Goal: Information Seeking & Learning: Learn about a topic

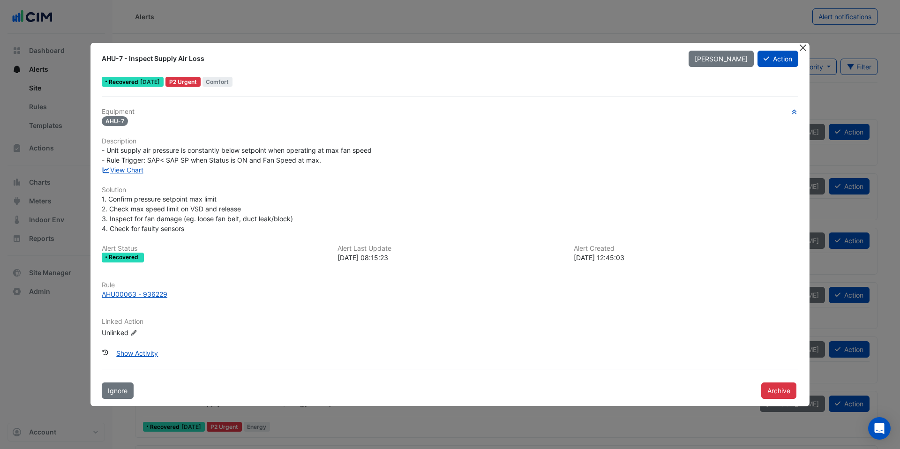
click at [803, 47] on button "Close" at bounding box center [803, 48] width 10 height 10
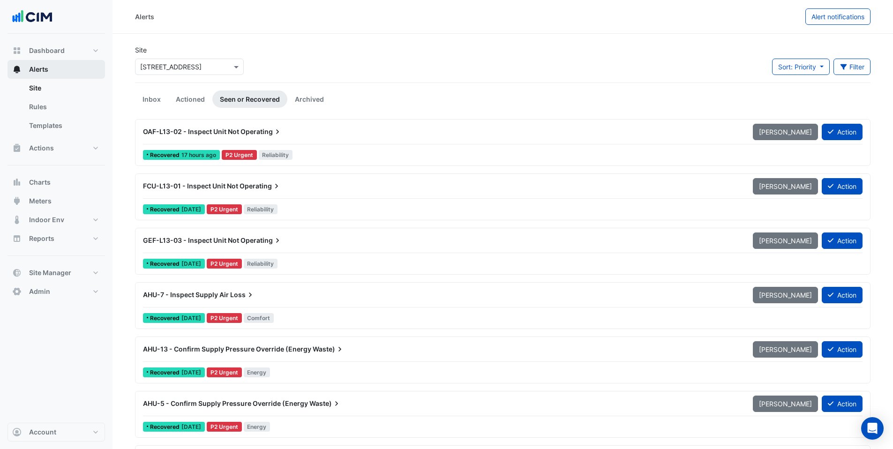
click at [47, 67] on span "Alerts" at bounding box center [38, 69] width 19 height 9
click at [175, 64] on input "text" at bounding box center [180, 67] width 80 height 10
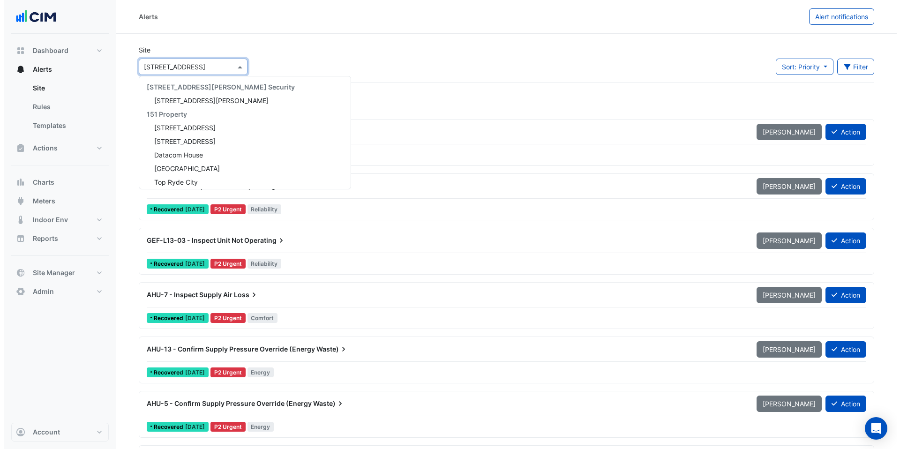
scroll to position [8606, 0]
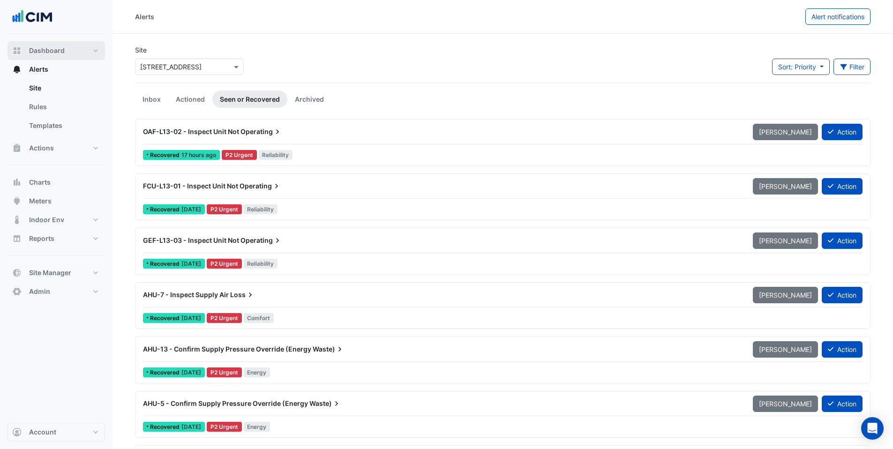
click at [59, 49] on span "Dashboard" at bounding box center [47, 50] width 36 height 9
select select "***"
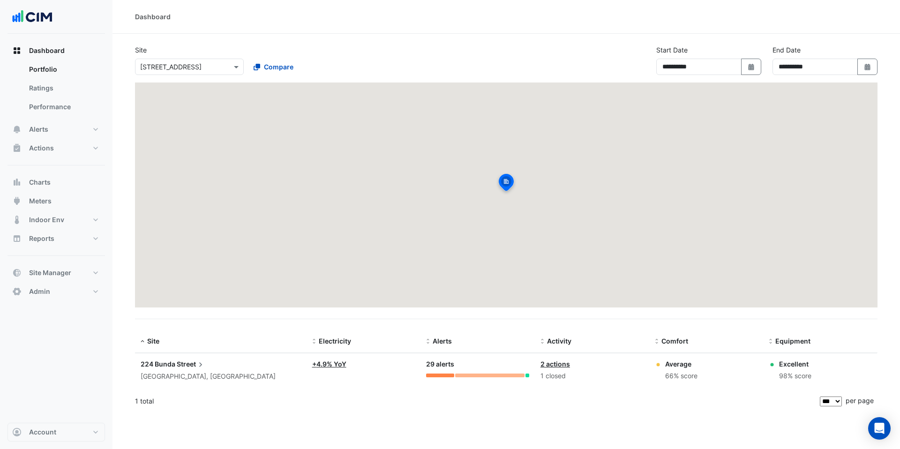
click at [201, 69] on input "text" at bounding box center [180, 67] width 80 height 10
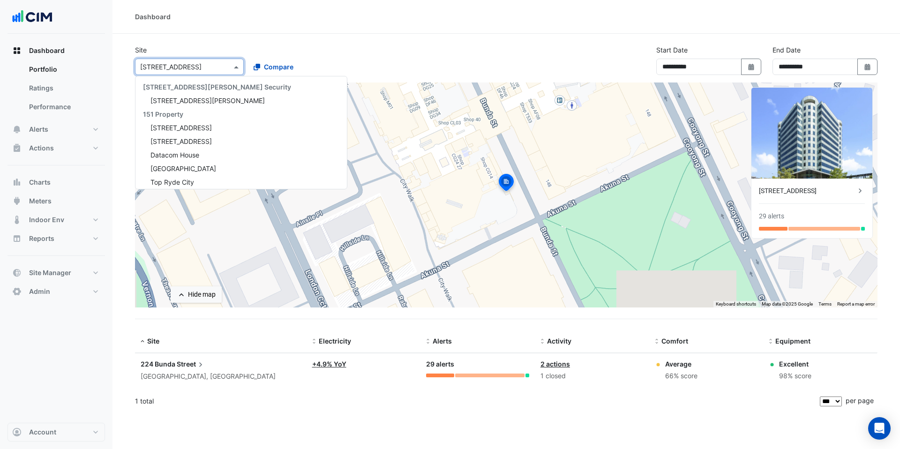
scroll to position [8606, 0]
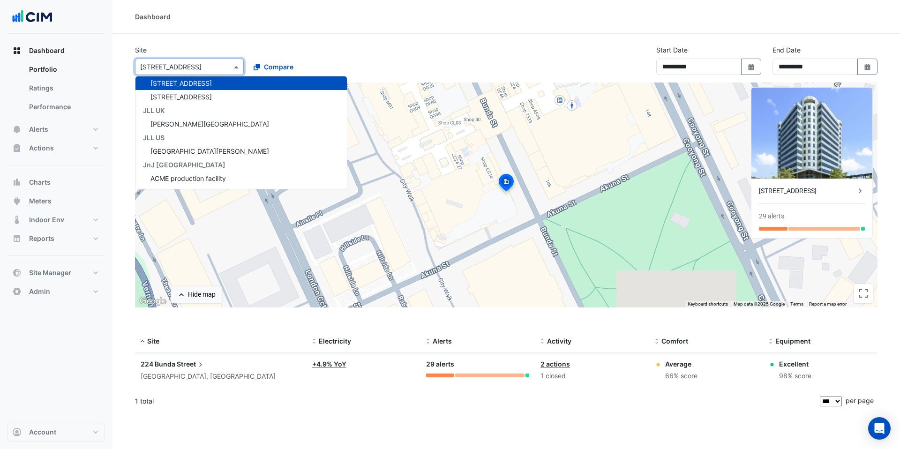
click at [203, 41] on section "Site Select a Site × [STREET_ADDRESS] [STREET_ADDRESS][PERSON_NAME] Security [S…" at bounding box center [505, 223] width 787 height 379
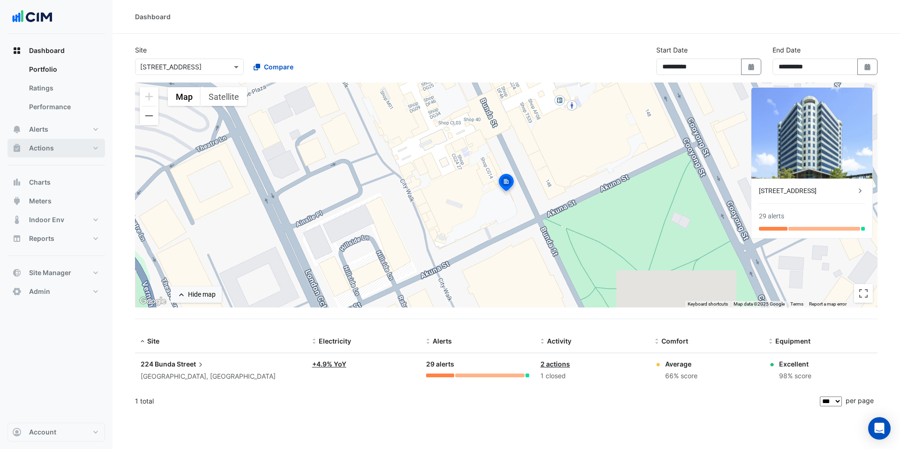
click at [50, 147] on span "Actions" at bounding box center [41, 147] width 25 height 9
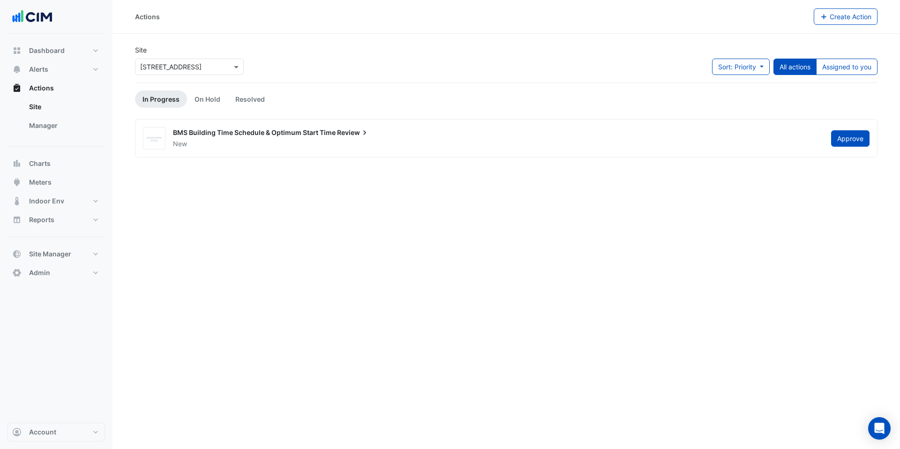
click at [179, 66] on input "text" at bounding box center [180, 67] width 80 height 10
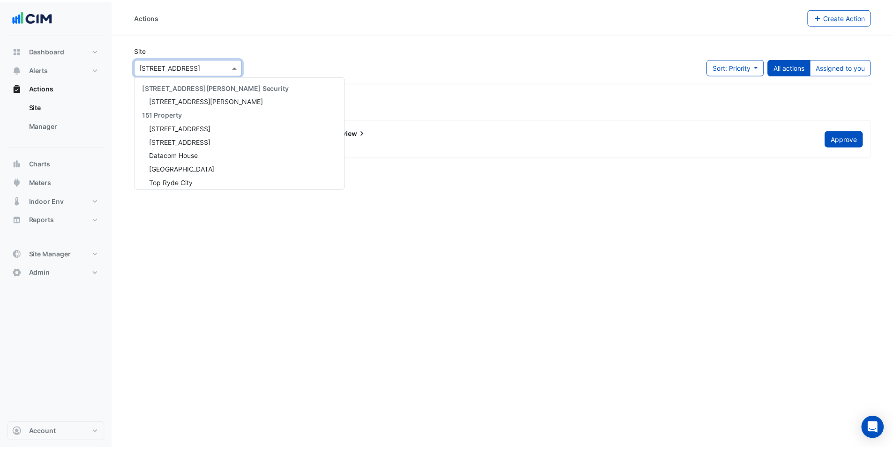
scroll to position [8606, 0]
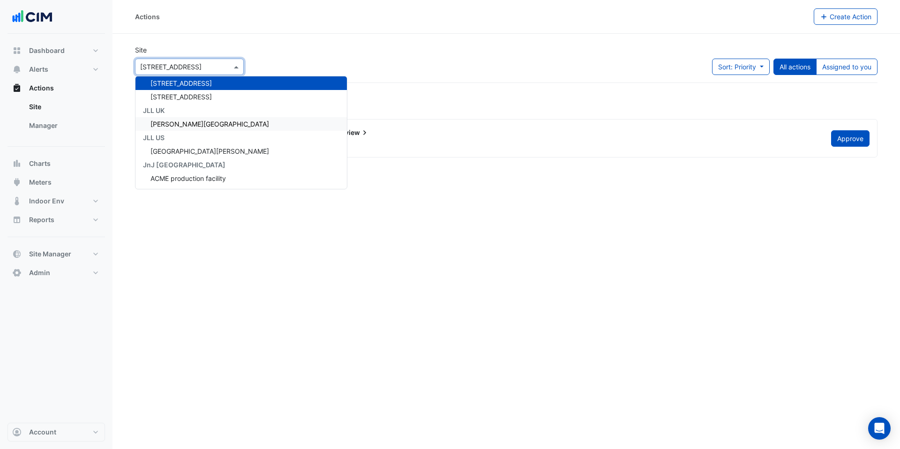
click at [346, 327] on div "Actions Create Action Site Select a Site × [STREET_ADDRESS] [STREET_ADDRESS][PE…" at bounding box center [505, 224] width 787 height 449
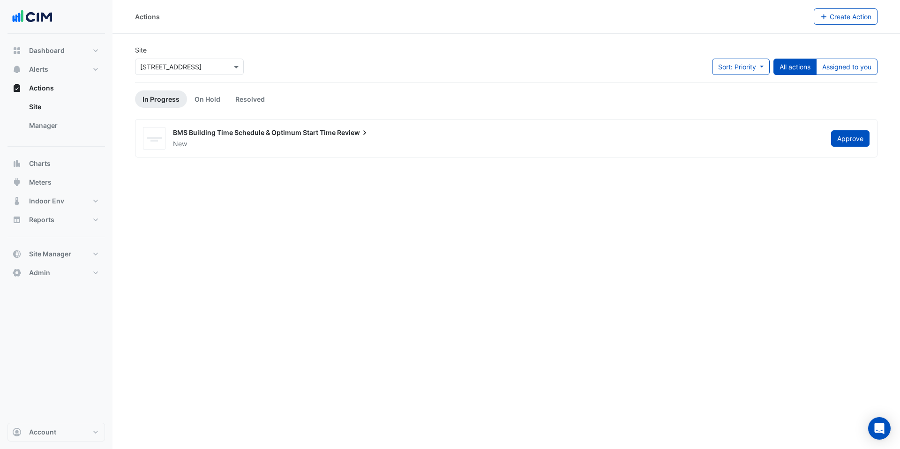
click at [265, 132] on span "BMS Building Time Schedule & Optimum Start Time" at bounding box center [254, 132] width 163 height 8
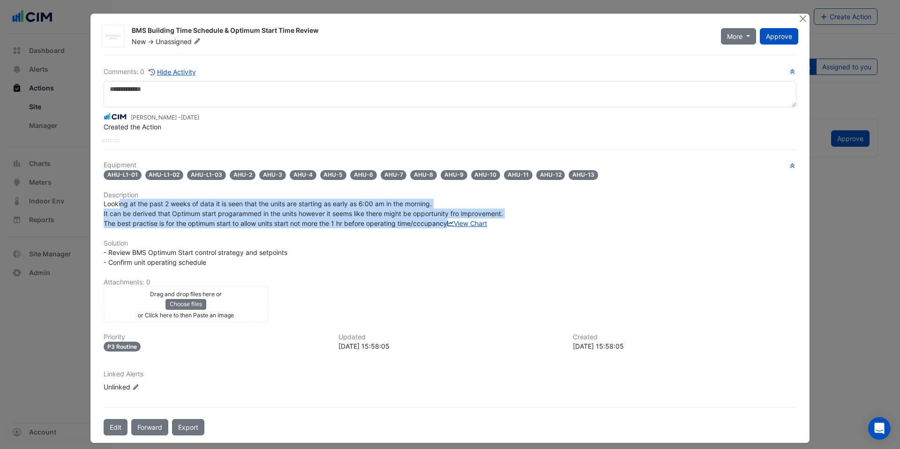
drag, startPoint x: 117, startPoint y: 208, endPoint x: 451, endPoint y: 227, distance: 334.6
click at [451, 227] on div "Looking at the past 2 weeks of data it is seen that the units are starting as e…" at bounding box center [450, 214] width 693 height 30
click at [452, 226] on div "Looking at the past 2 weeks of data it is seen that the units are starting as e…" at bounding box center [450, 214] width 693 height 30
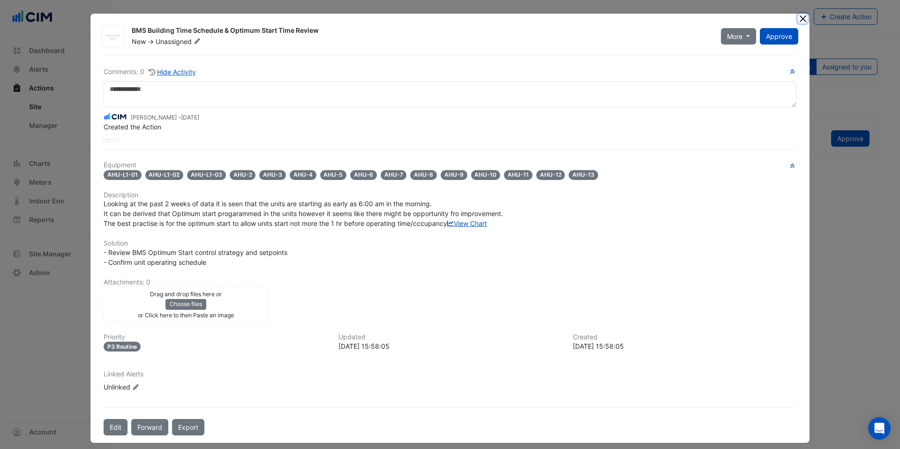
click at [799, 18] on button "Close" at bounding box center [803, 19] width 10 height 10
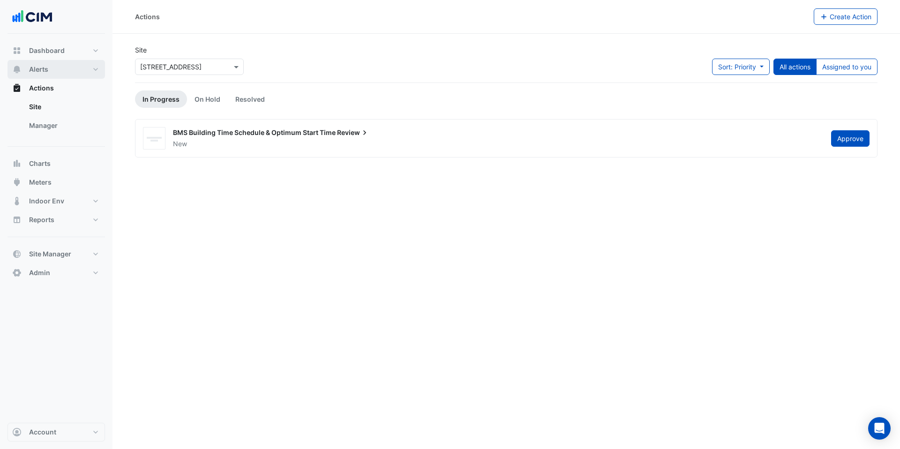
click at [49, 69] on button "Alerts" at bounding box center [55, 69] width 97 height 19
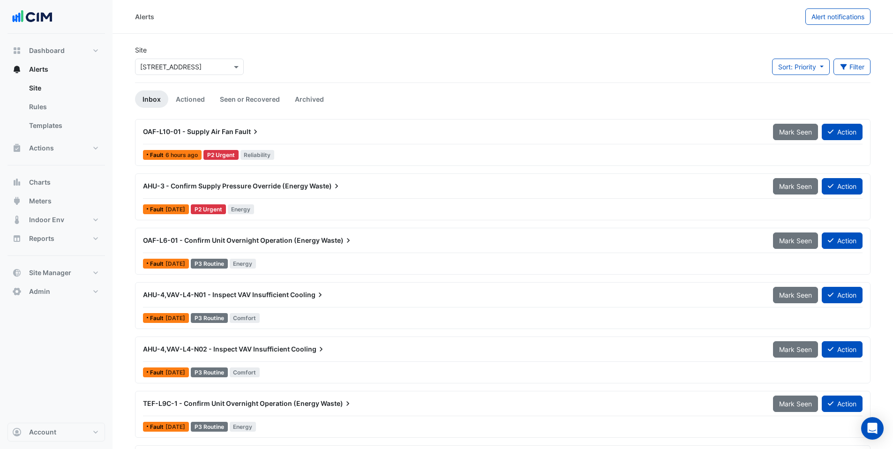
click at [165, 68] on input "text" at bounding box center [180, 67] width 80 height 10
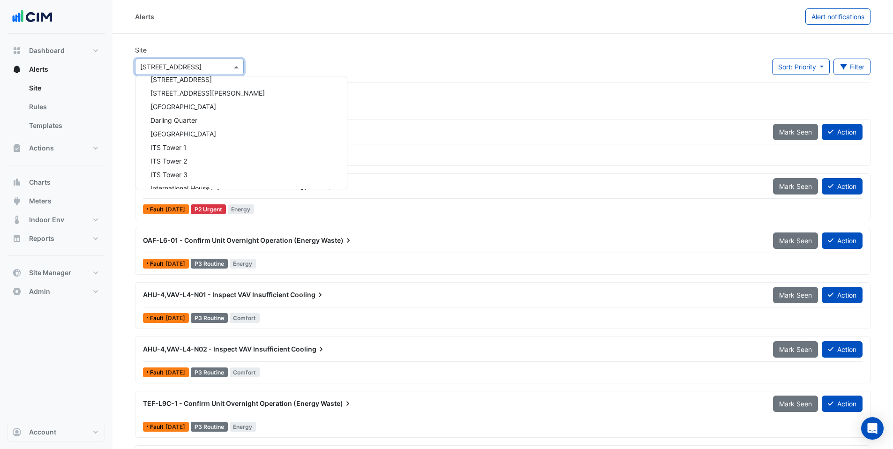
scroll to position [8438, 0]
click at [198, 20] on div "Alerts" at bounding box center [470, 16] width 670 height 16
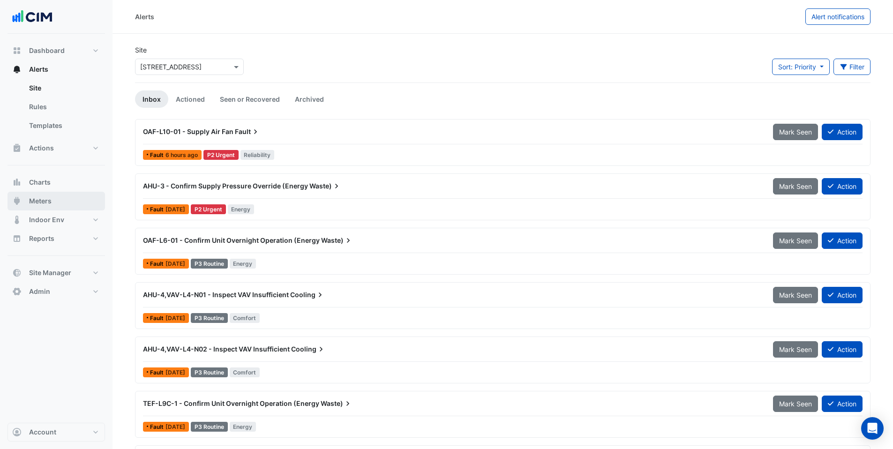
click at [45, 203] on span "Meters" at bounding box center [40, 200] width 22 height 9
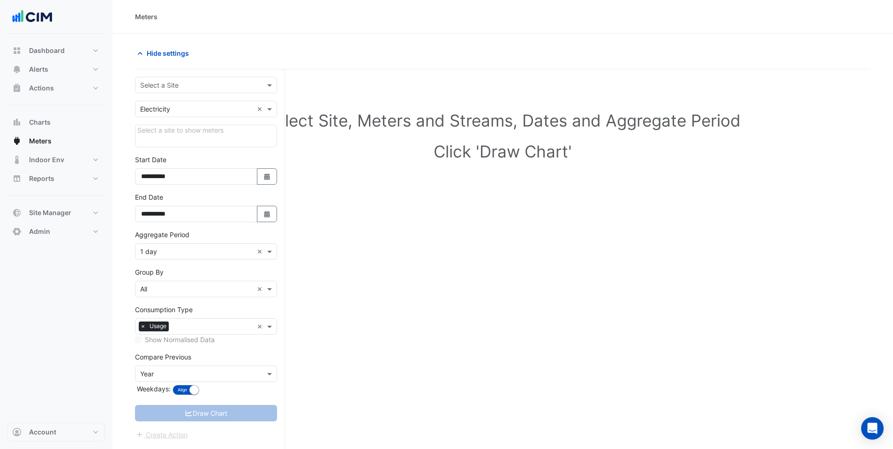
click at [165, 87] on input "text" at bounding box center [196, 86] width 113 height 10
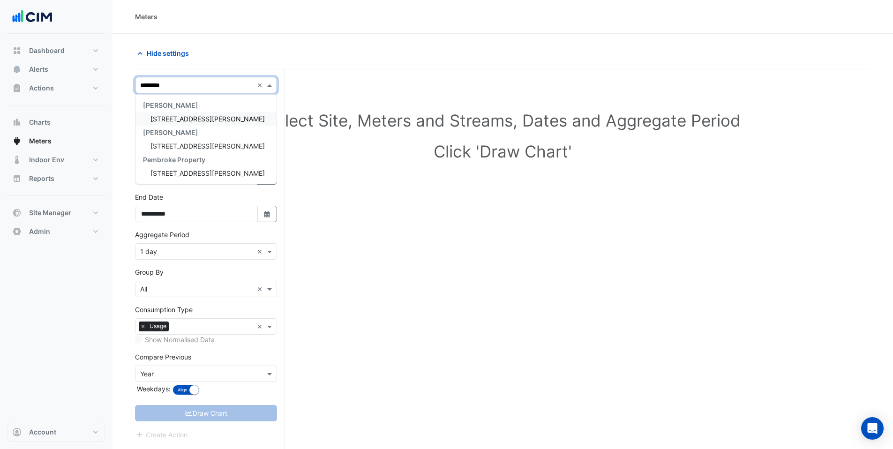
type input "*********"
click at [182, 116] on span "[STREET_ADDRESS][PERSON_NAME]" at bounding box center [207, 119] width 114 height 8
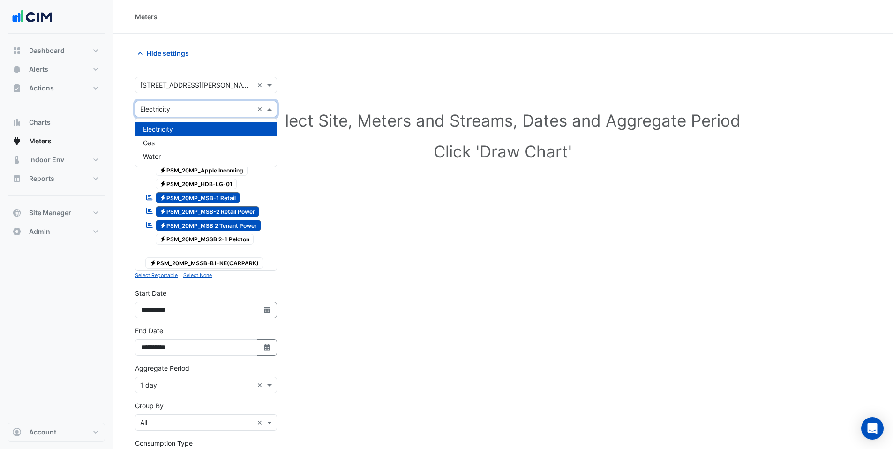
click at [179, 110] on input "text" at bounding box center [196, 109] width 113 height 10
click at [171, 139] on div "Gas" at bounding box center [205, 143] width 141 height 14
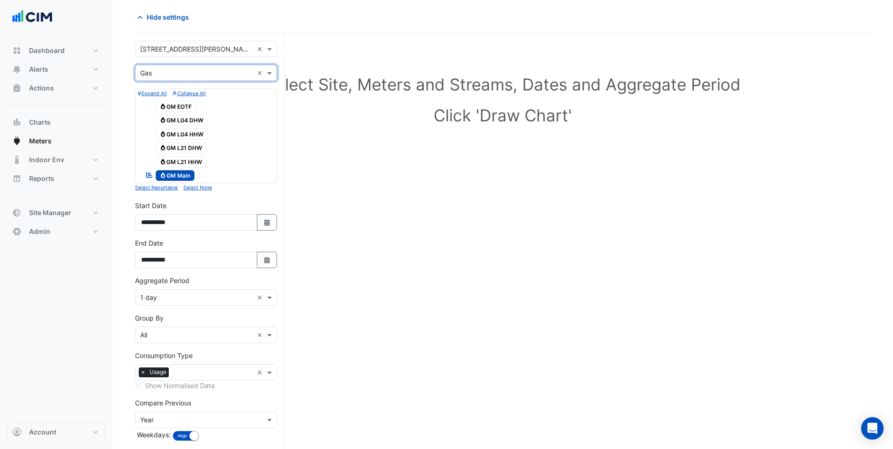
scroll to position [81, 0]
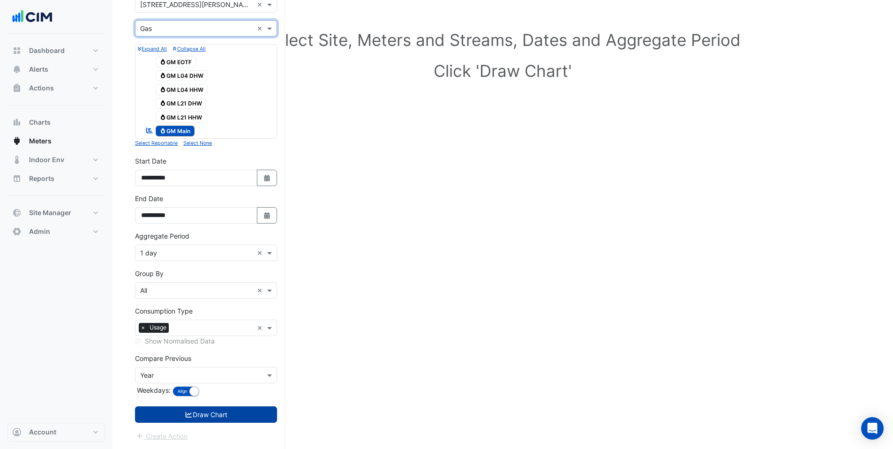
click at [197, 416] on button "Draw Chart" at bounding box center [206, 414] width 142 height 16
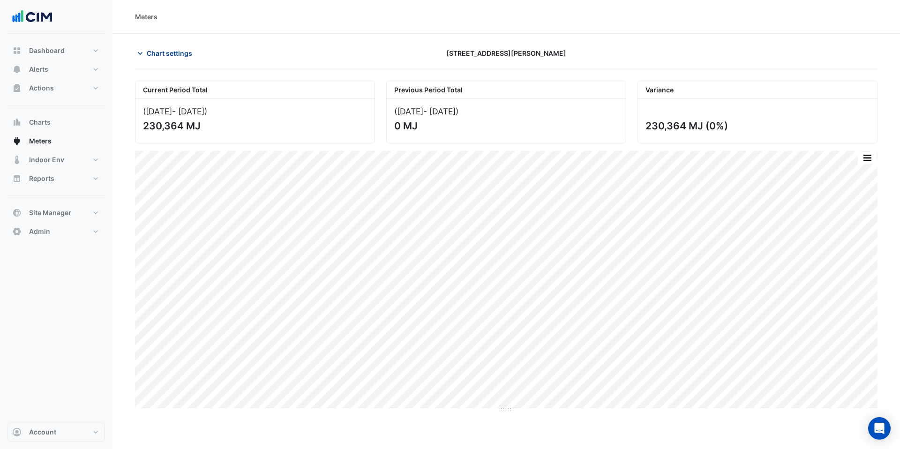
click at [167, 54] on span "Chart settings" at bounding box center [169, 53] width 45 height 10
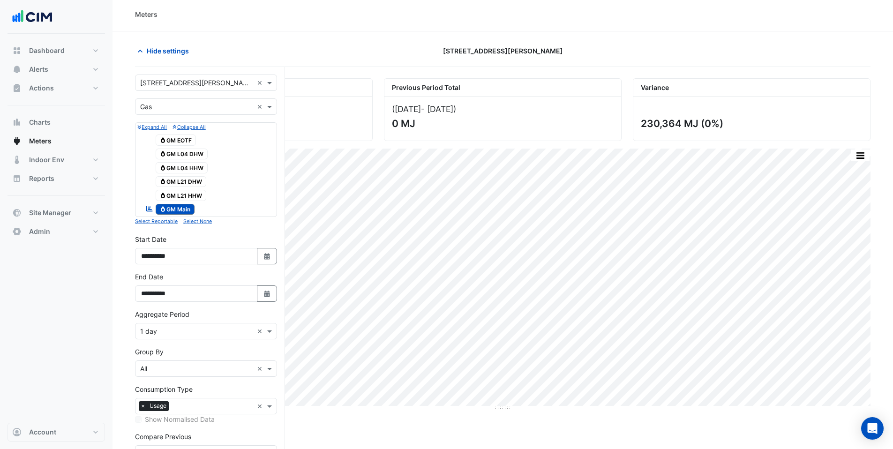
scroll to position [4, 0]
click at [180, 336] on div "Aggregate Period × 1 day ×" at bounding box center [206, 329] width 142 height 16
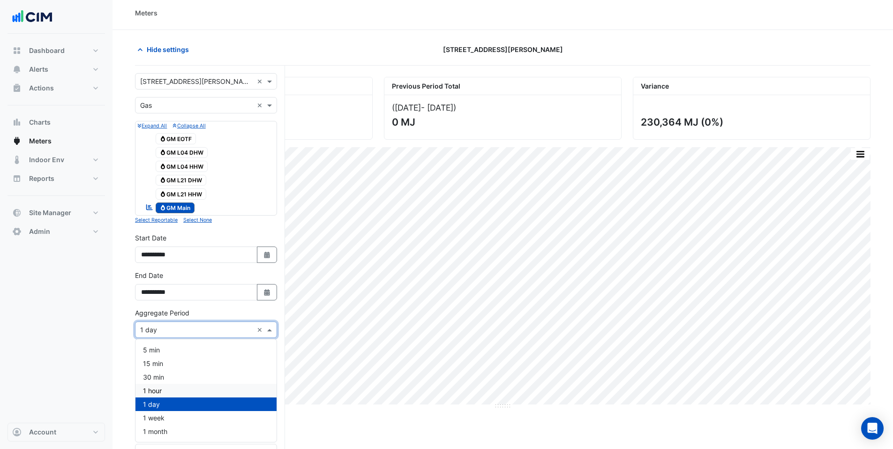
click at [167, 393] on div "1 hour" at bounding box center [205, 391] width 141 height 14
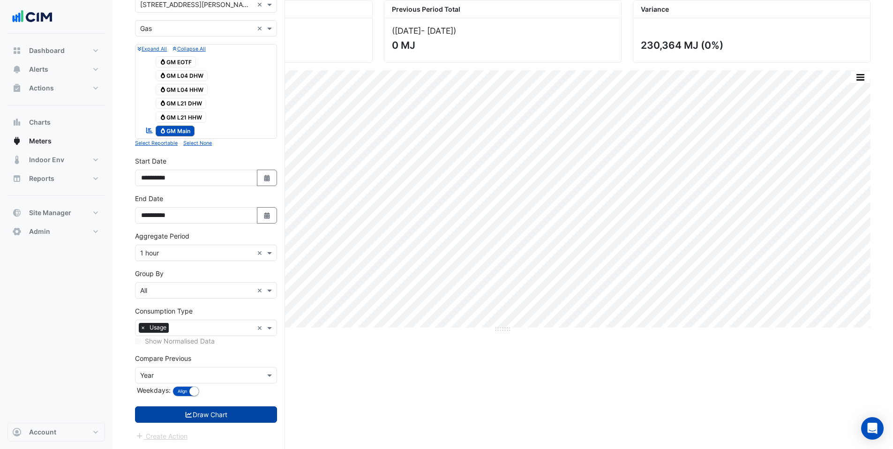
click at [175, 410] on button "Draw Chart" at bounding box center [206, 414] width 142 height 16
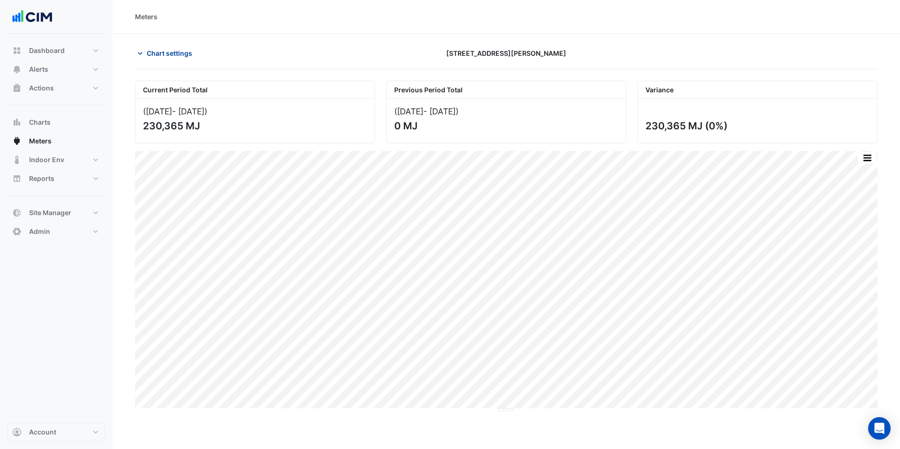
click at [173, 53] on span "Chart settings" at bounding box center [169, 53] width 45 height 10
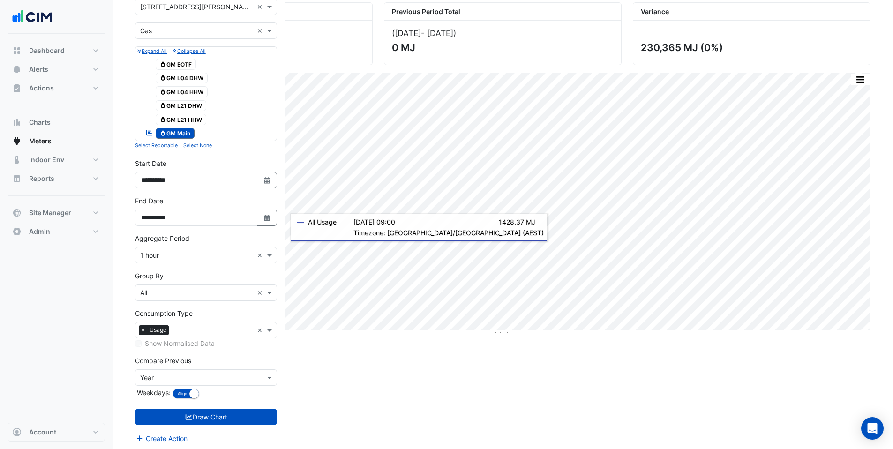
scroll to position [81, 0]
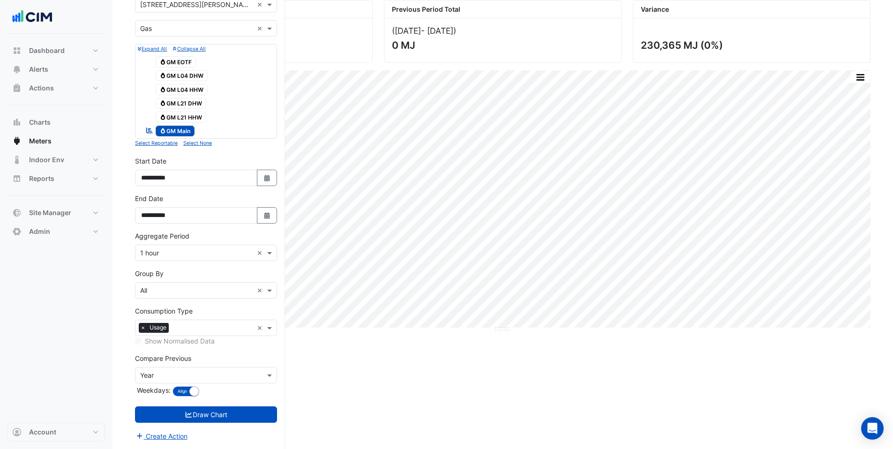
click at [357, 352] on div "Current Period Total ([DATE] - [DATE] ) 230,365 MJ Previous Period Total ([DATE…" at bounding box center [502, 224] width 735 height 449
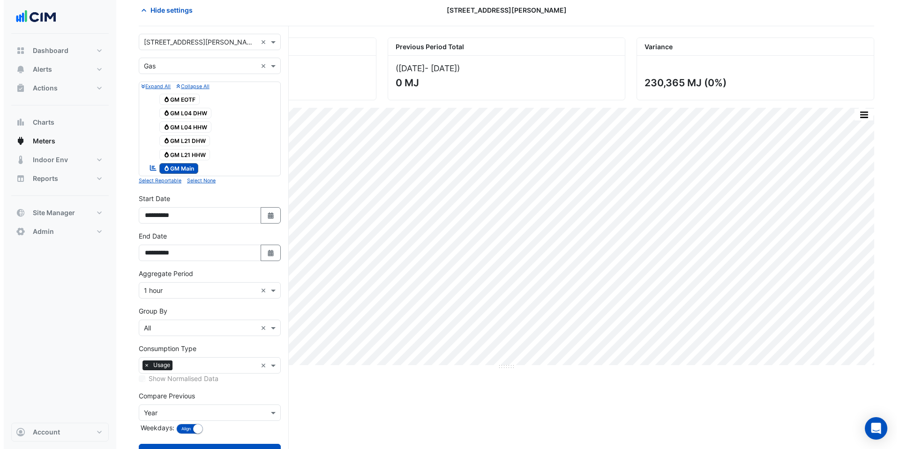
scroll to position [0, 0]
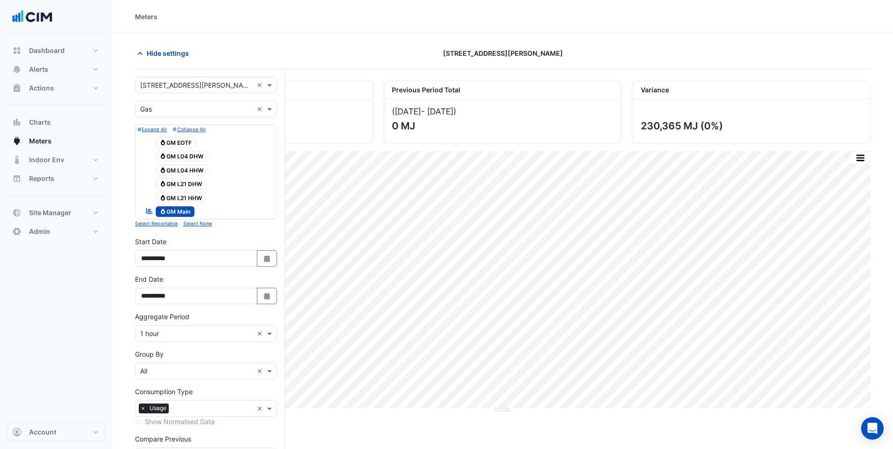
click at [142, 60] on button "Hide settings" at bounding box center [165, 53] width 60 height 16
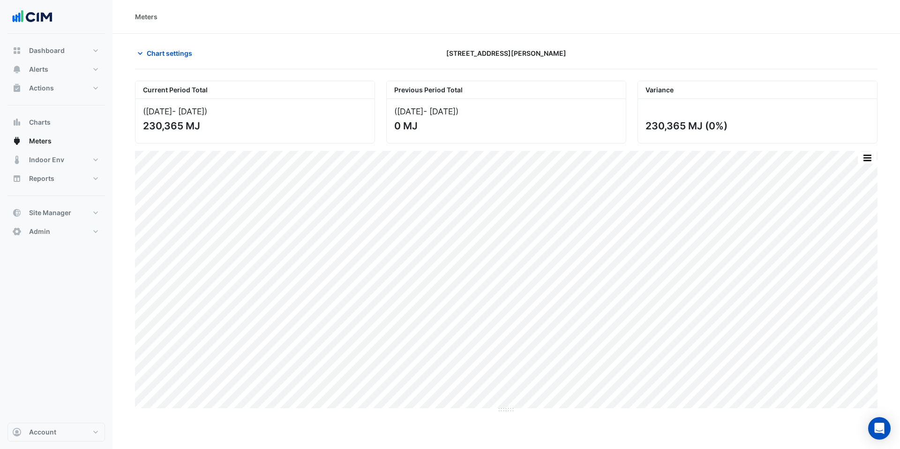
drag, startPoint x: 144, startPoint y: 127, endPoint x: 183, endPoint y: 127, distance: 38.9
click at [183, 127] on div "230,365 MJ" at bounding box center [254, 126] width 222 height 12
copy div "230,365"
